Goal: Task Accomplishment & Management: Manage account settings

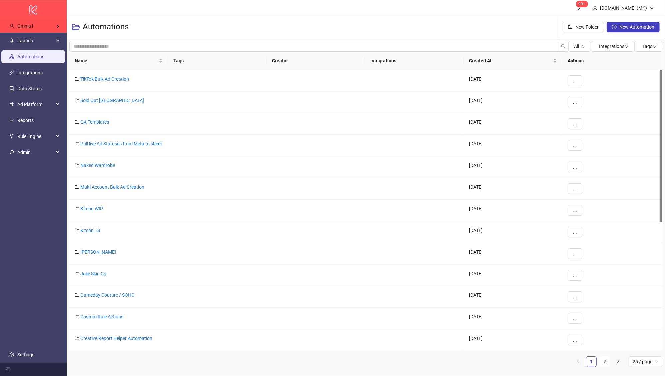
click at [47, 19] on div "logo/logo-mobile" at bounding box center [33, 9] width 67 height 19
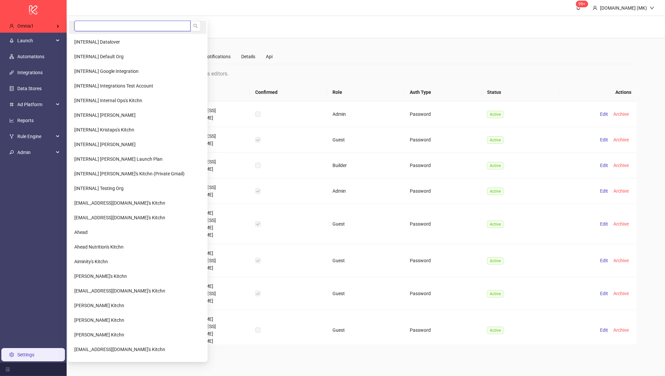
click at [76, 25] on input "search" at bounding box center [132, 26] width 116 height 11
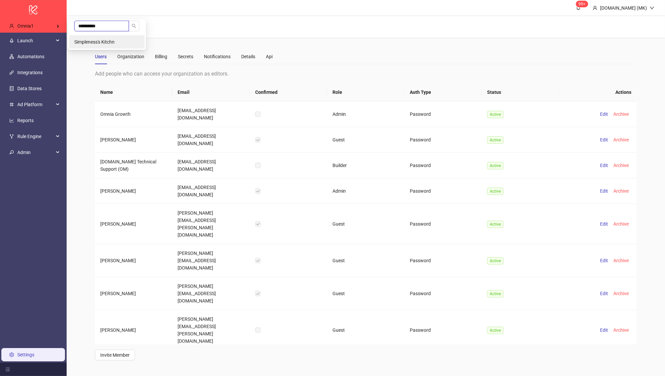
type input "**********"
click at [103, 35] on li "Simpleness's Kitchn" at bounding box center [107, 41] width 76 height 13
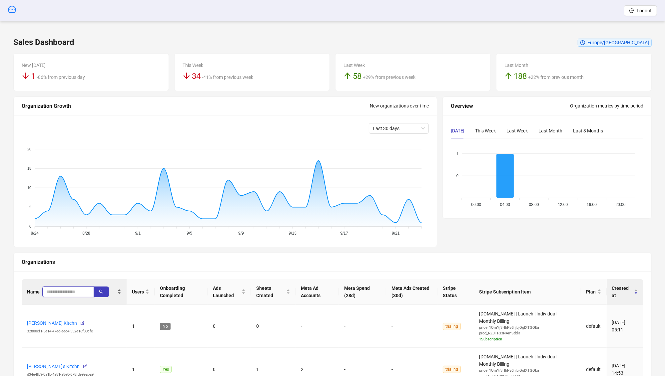
click at [70, 291] on input "search" at bounding box center [65, 291] width 38 height 7
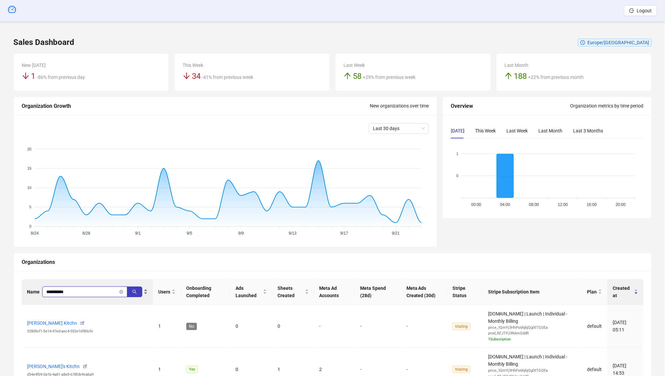
type input "**********"
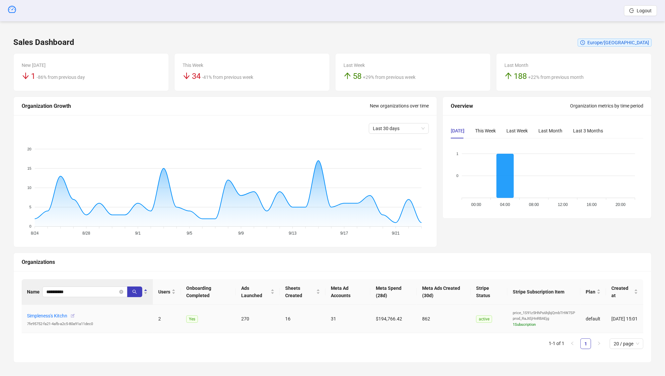
click at [73, 314] on icon "button" at bounding box center [72, 316] width 5 height 5
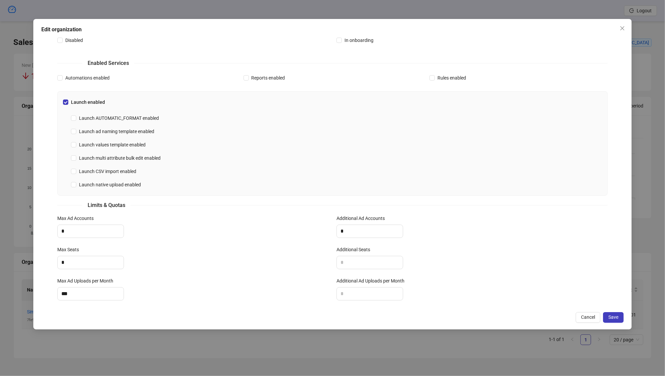
scroll to position [141, 0]
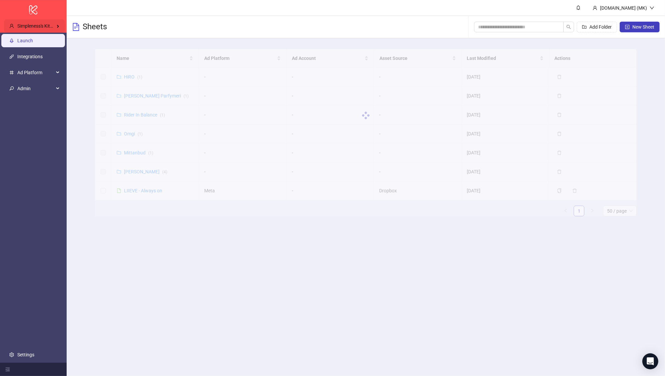
click at [48, 23] on div "Simpleness's Kitchn" at bounding box center [34, 25] width 61 height 13
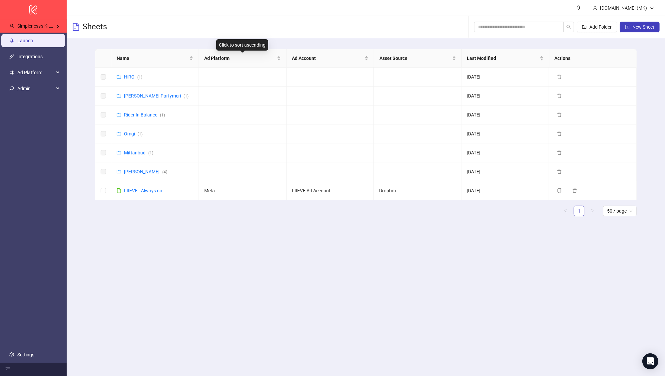
click at [244, 273] on main "[DOMAIN_NAME] (MK) Sheets Add Folder New Sheet Name Ad Platform Ad Account Asse…" at bounding box center [366, 188] width 598 height 376
click at [25, 358] on link "Settings" at bounding box center [25, 354] width 17 height 5
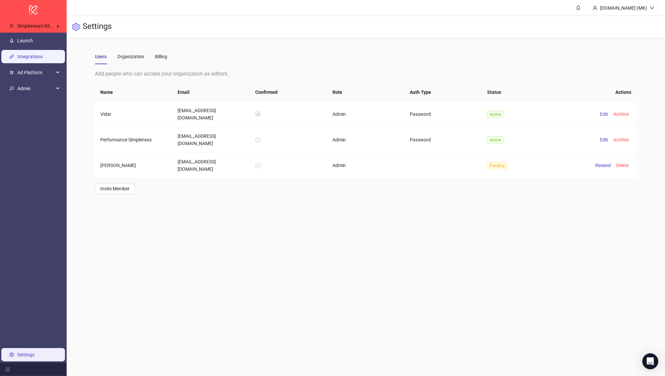
click at [24, 59] on link "Integrations" at bounding box center [29, 56] width 25 height 5
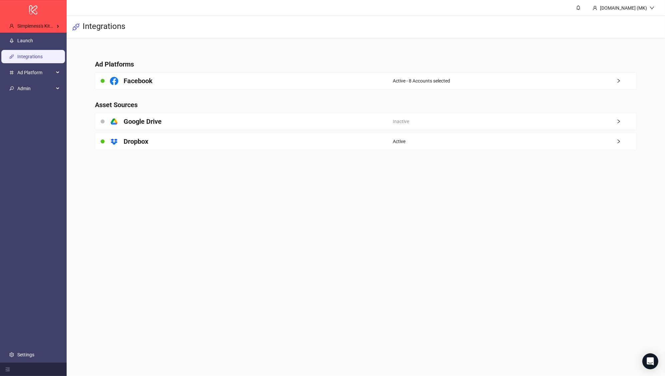
click at [142, 80] on h4 "Facebook" at bounding box center [138, 80] width 29 height 9
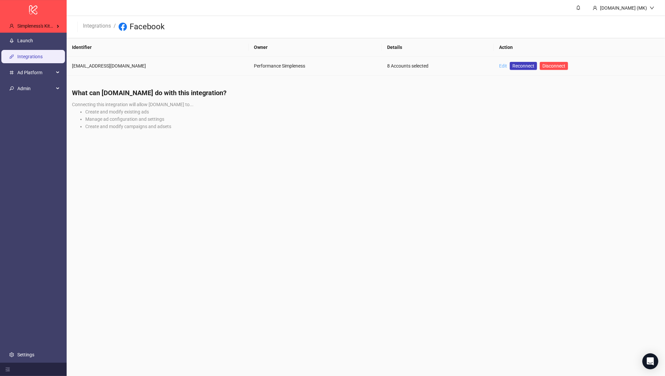
click at [499, 66] on link "Edit" at bounding box center [503, 65] width 8 height 5
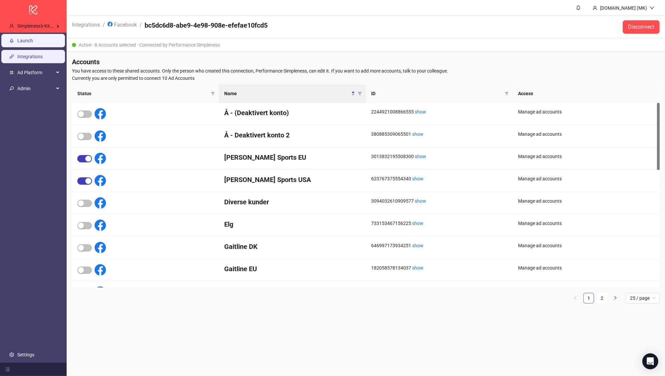
click at [33, 41] on link "Launch" at bounding box center [25, 40] width 16 height 5
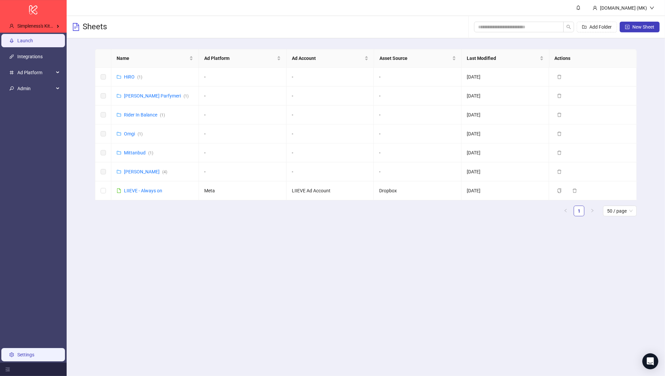
click at [34, 355] on link "Settings" at bounding box center [25, 354] width 17 height 5
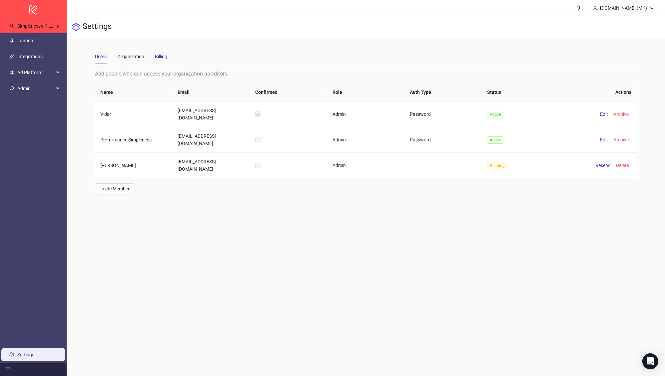
click at [165, 54] on div "Billing" at bounding box center [161, 56] width 12 height 7
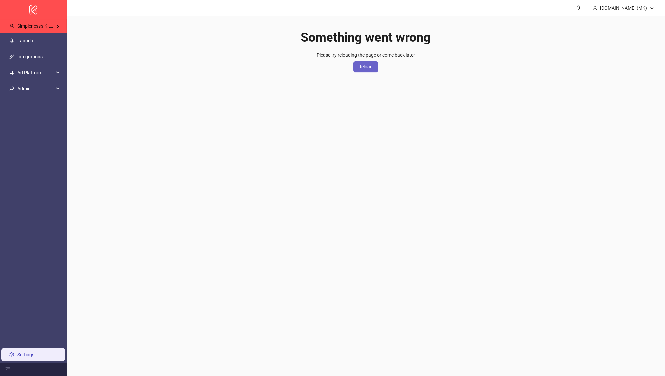
click at [375, 69] on button "Reload" at bounding box center [365, 66] width 25 height 11
click at [33, 42] on link "Launch" at bounding box center [25, 40] width 16 height 5
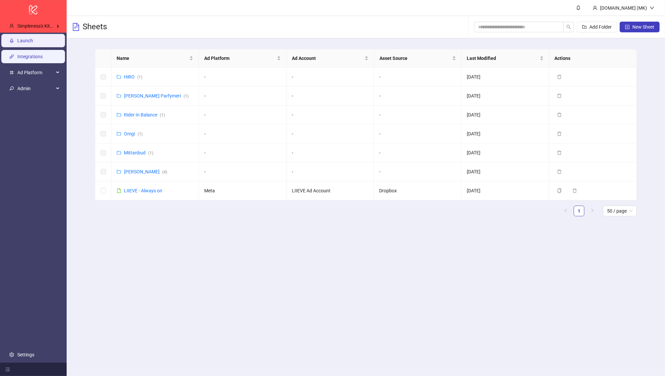
click at [38, 59] on link "Integrations" at bounding box center [29, 56] width 25 height 5
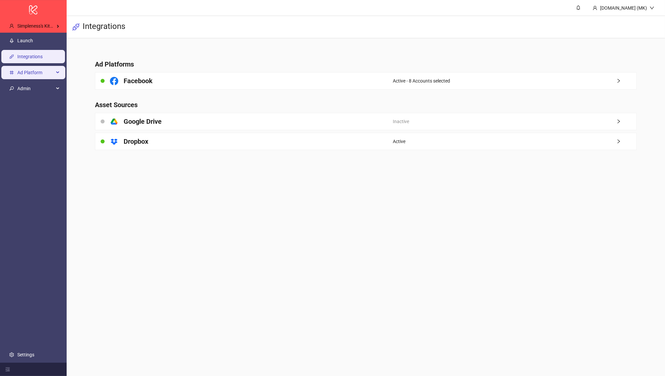
click at [51, 70] on span "Ad Platform" at bounding box center [35, 72] width 37 height 13
click at [28, 347] on ul "Launch Integrations Ad Platform Custom Metrics Admin Settings" at bounding box center [33, 198] width 67 height 330
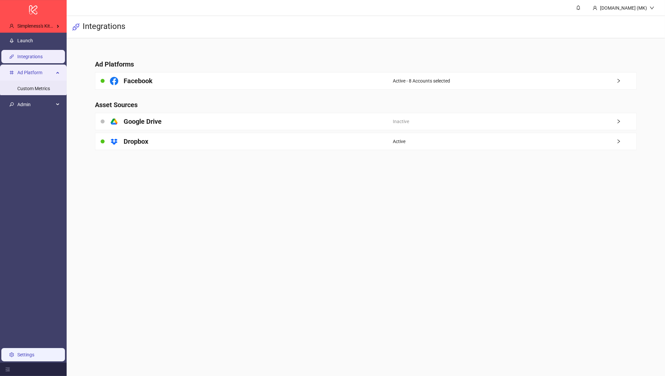
click at [28, 352] on link "Settings" at bounding box center [25, 354] width 17 height 5
